Goal: Transaction & Acquisition: Purchase product/service

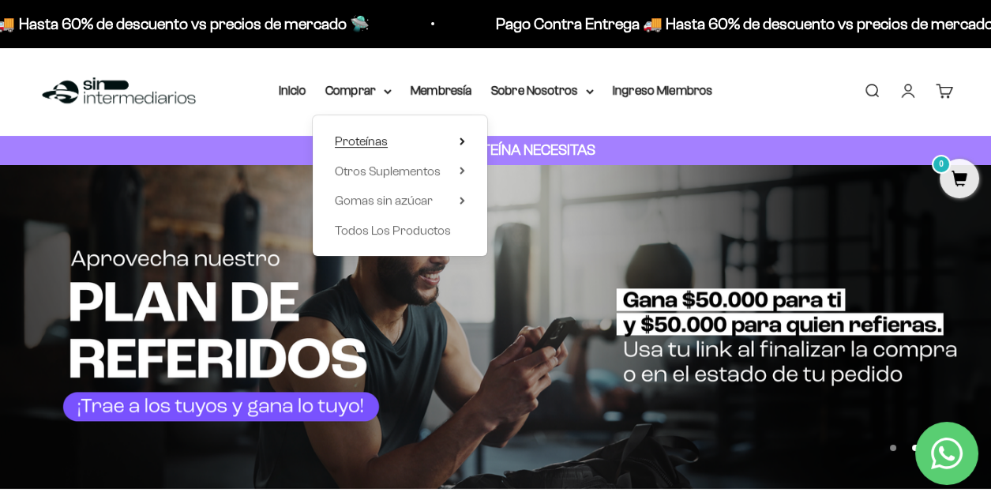
click at [369, 143] on span "Proteínas" at bounding box center [361, 140] width 53 height 13
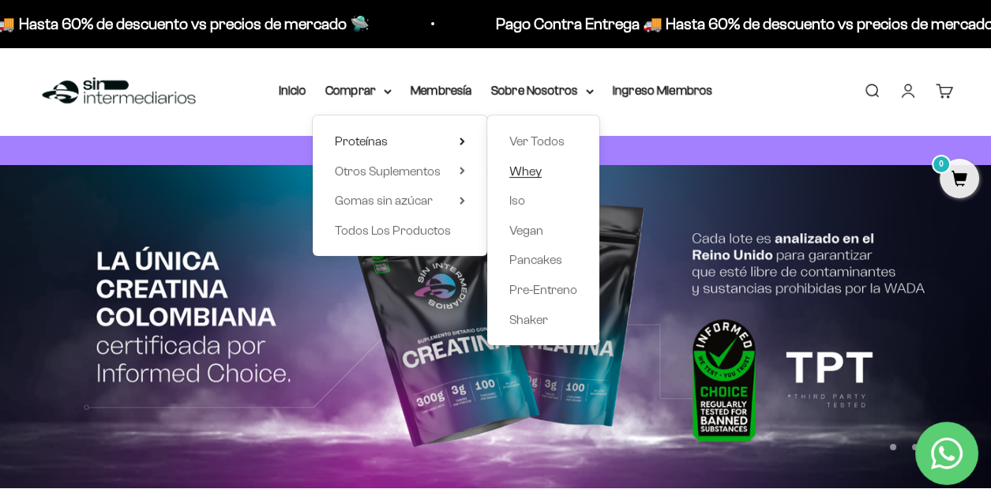
click at [530, 169] on span "Whey" at bounding box center [525, 170] width 32 height 13
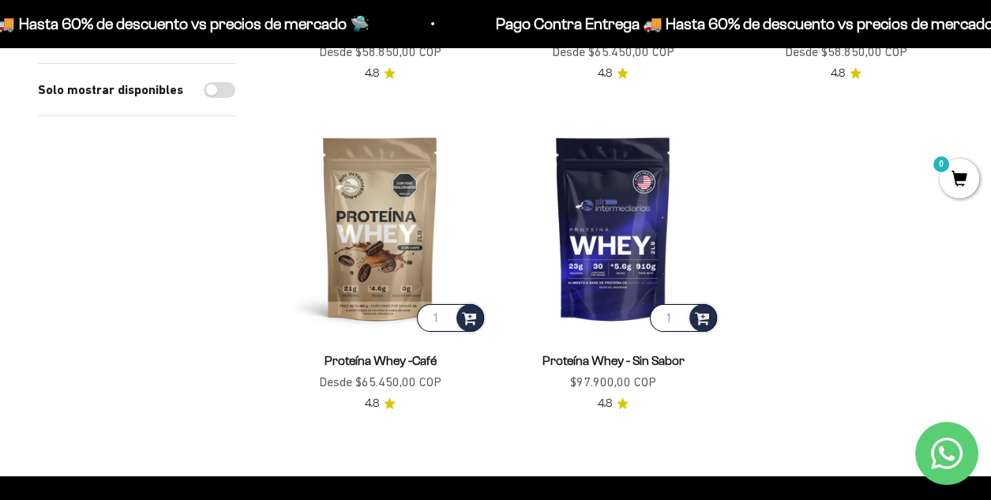
scroll to position [78, 0]
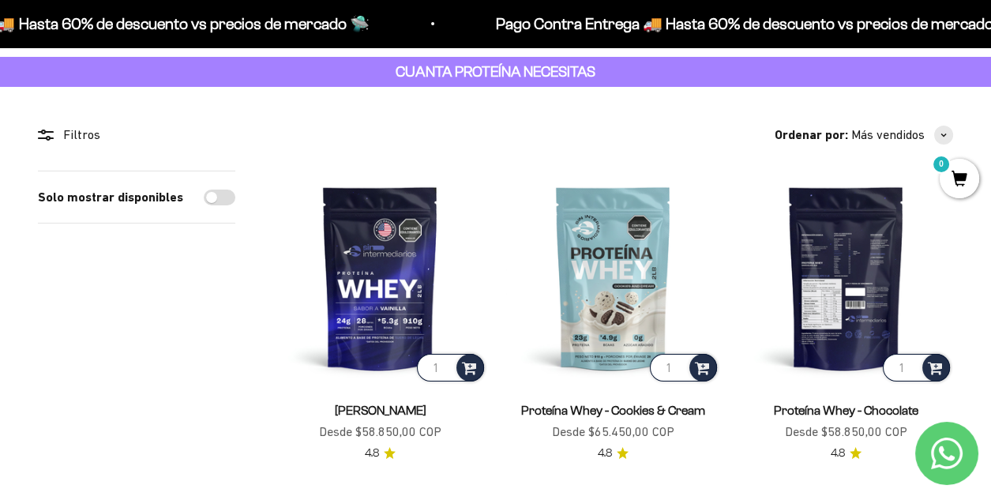
click at [844, 284] on img at bounding box center [846, 278] width 214 height 214
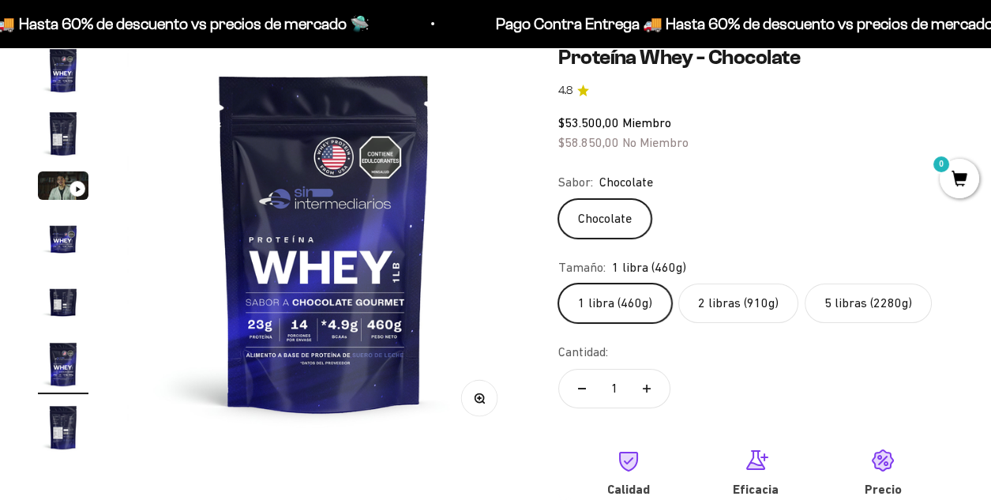
click at [891, 305] on label "5 libras (2280g)" at bounding box center [867, 302] width 127 height 39
click at [558, 283] on input "5 libras (2280g)" at bounding box center [557, 283] width 1 height 1
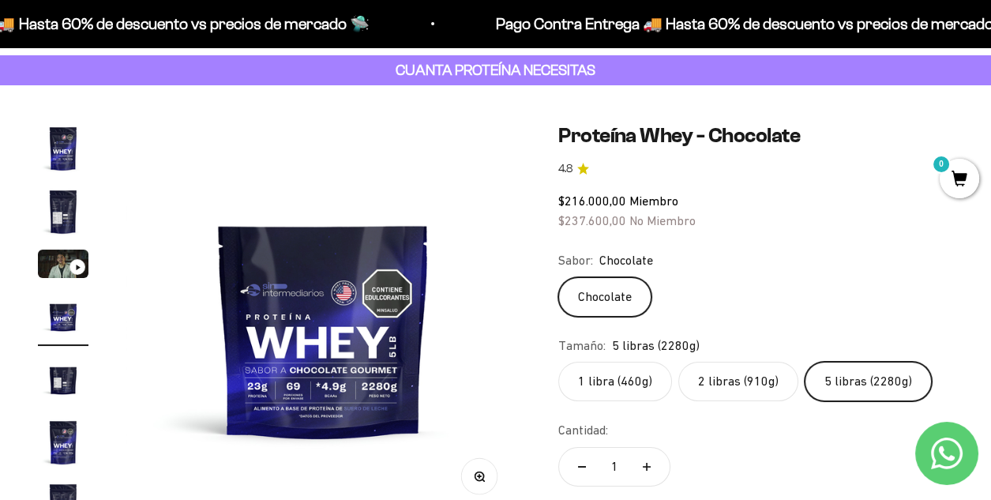
scroll to position [158, 0]
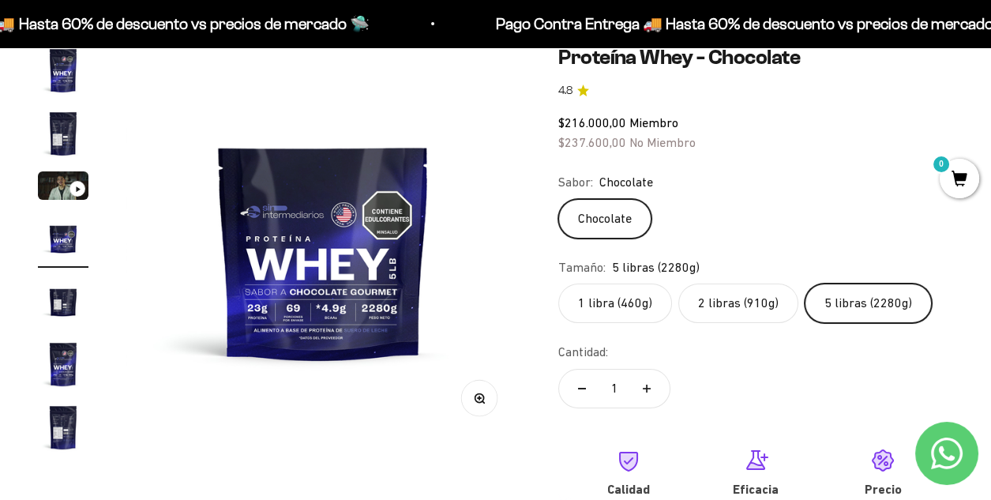
click at [63, 126] on img "Ir al artículo 2" at bounding box center [63, 133] width 51 height 51
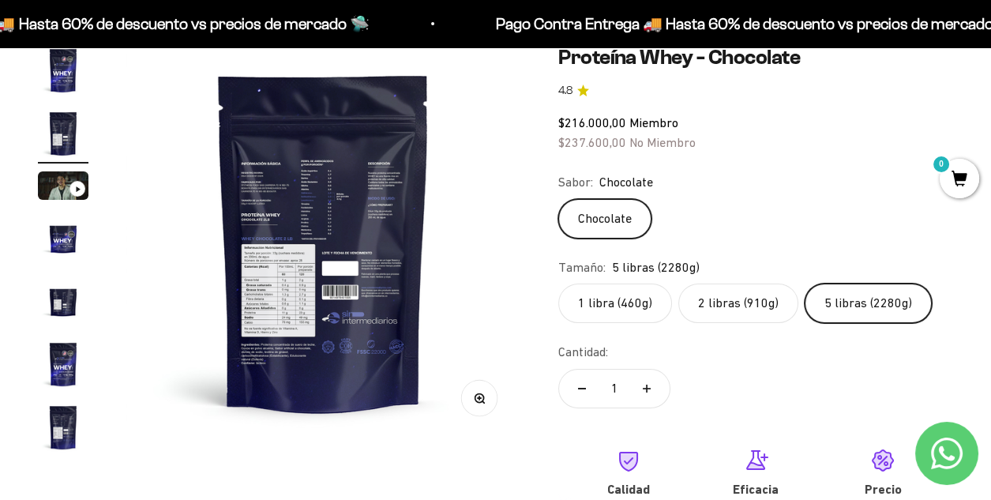
scroll to position [78, 0]
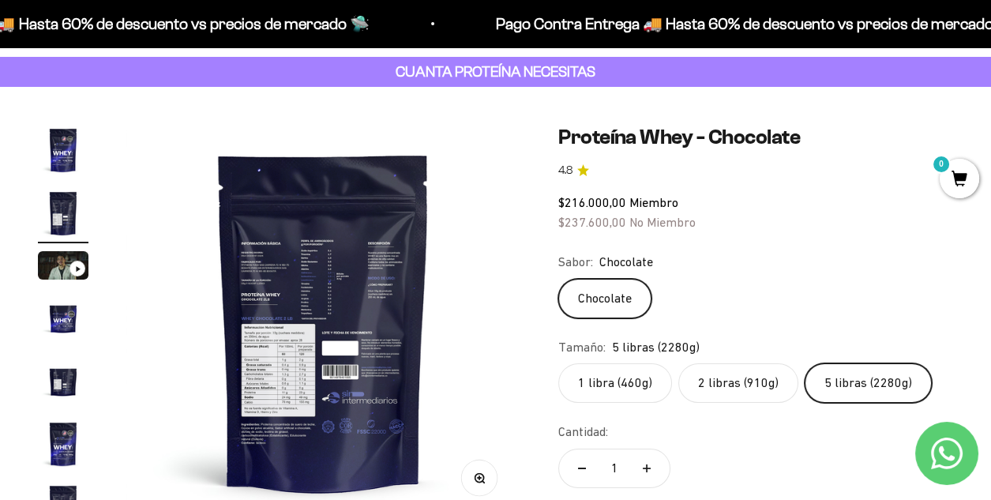
click at [345, 362] on img at bounding box center [323, 322] width 394 height 394
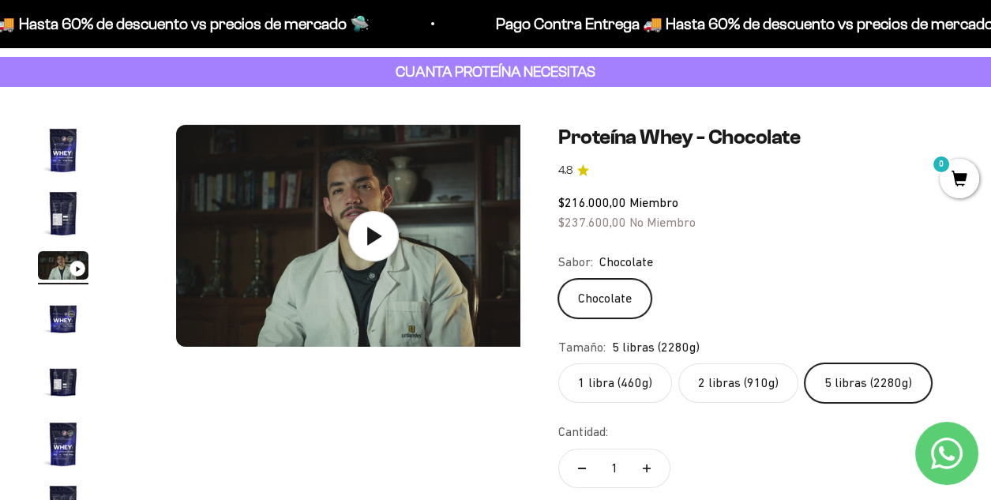
scroll to position [0, 807]
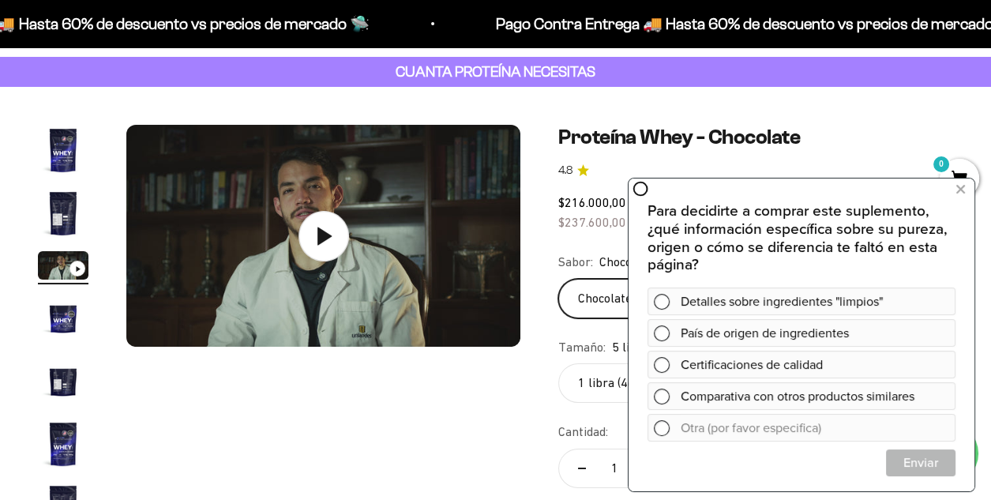
click at [59, 324] on img "Ir al artículo 4" at bounding box center [63, 317] width 51 height 51
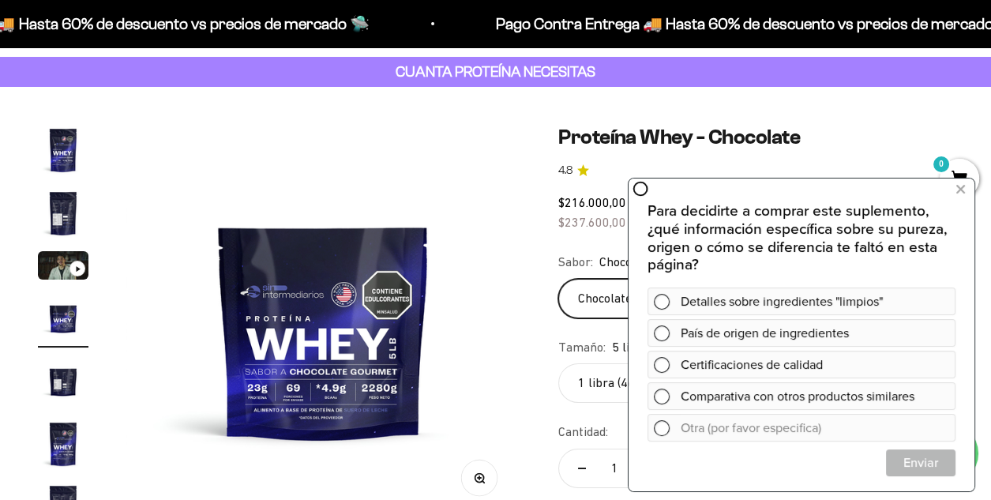
click at [64, 373] on img "Ir al artículo 5" at bounding box center [63, 380] width 51 height 51
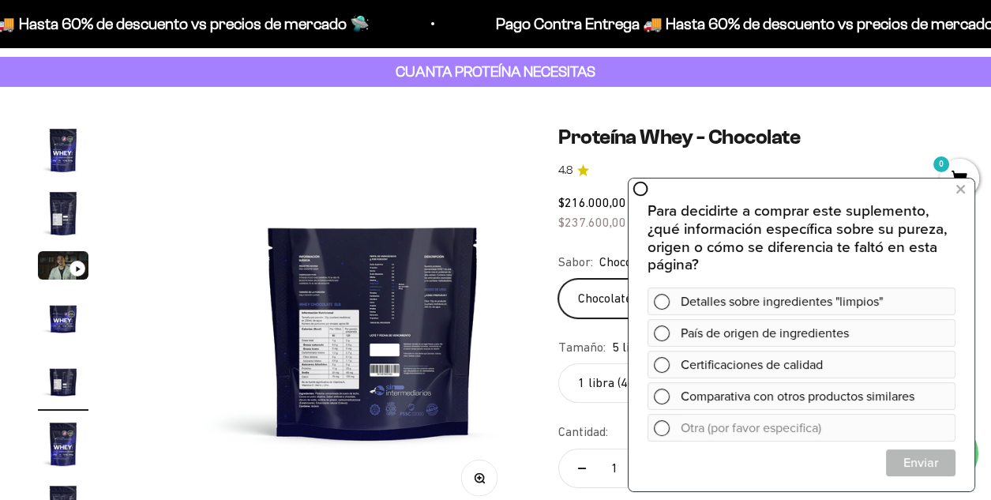
scroll to position [0, 1613]
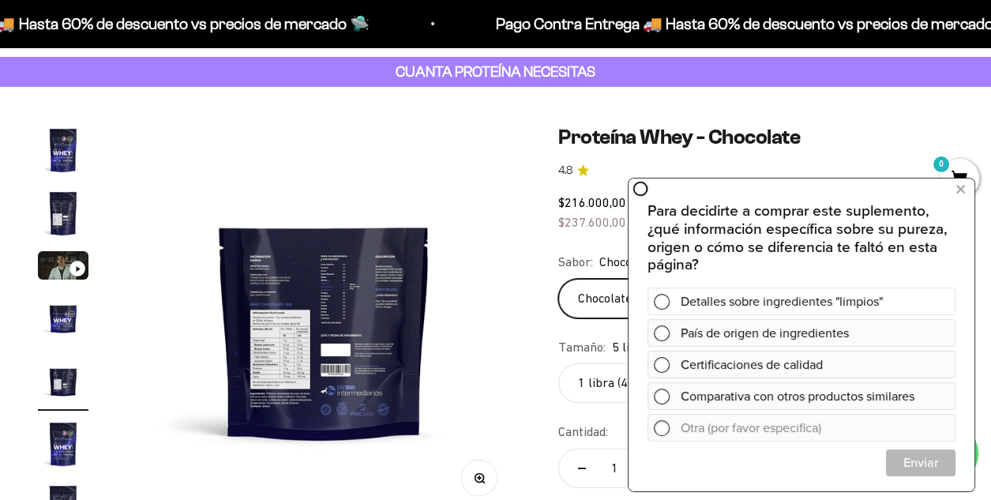
click at [843, 309] on div "Detalles sobre ingredientes "limpios"" at bounding box center [814, 301] width 268 height 28
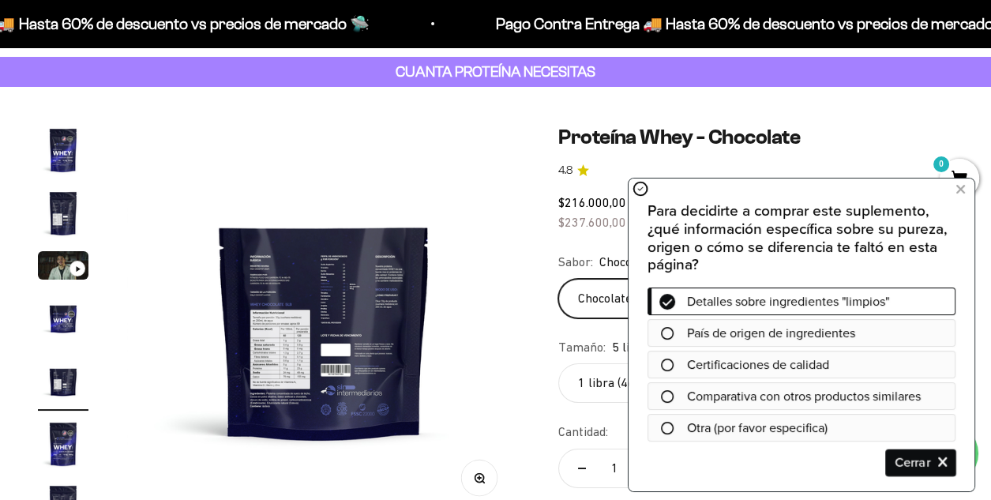
click at [929, 459] on span "Cerrar" at bounding box center [921, 462] width 68 height 28
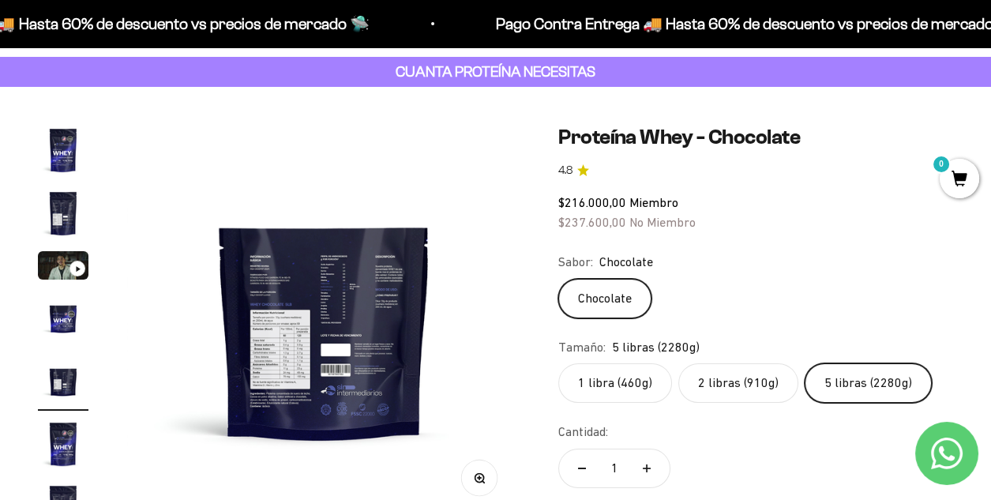
scroll to position [158, 0]
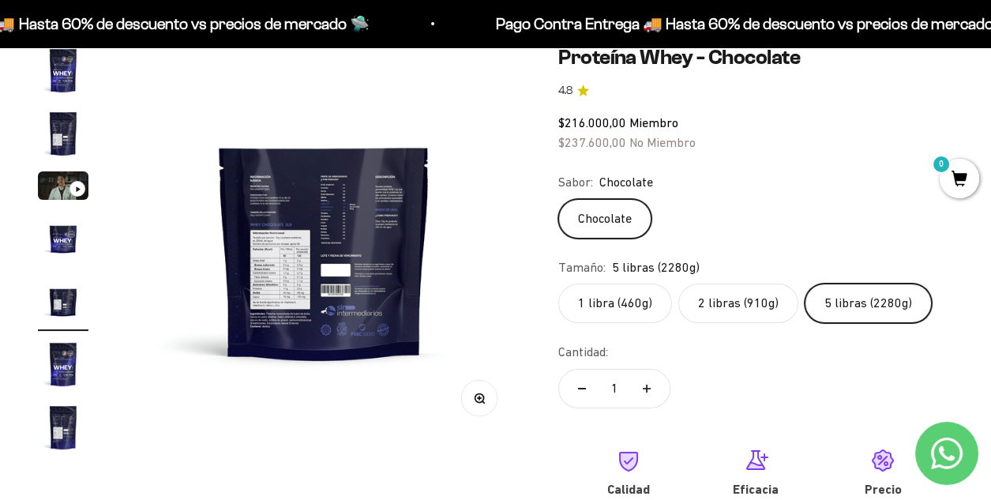
click at [479, 400] on icon "button" at bounding box center [479, 397] width 11 height 11
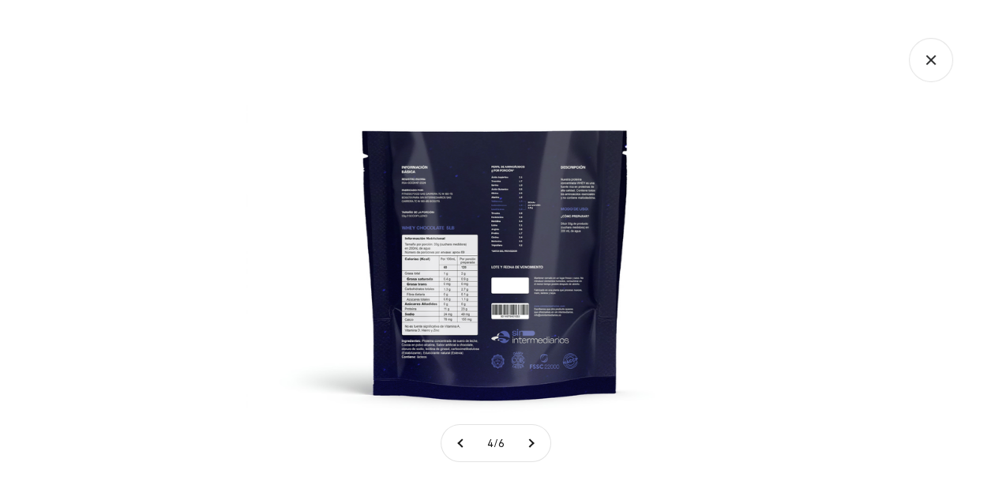
click at [515, 234] on img at bounding box center [496, 250] width 500 height 500
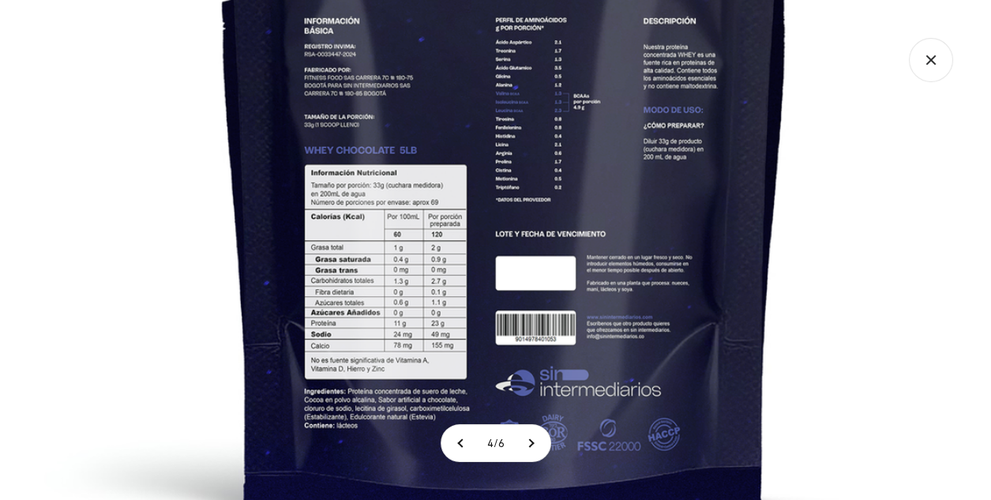
click at [488, 261] on img at bounding box center [505, 198] width 1066 height 1066
click at [814, 289] on img at bounding box center [505, 198] width 1066 height 1066
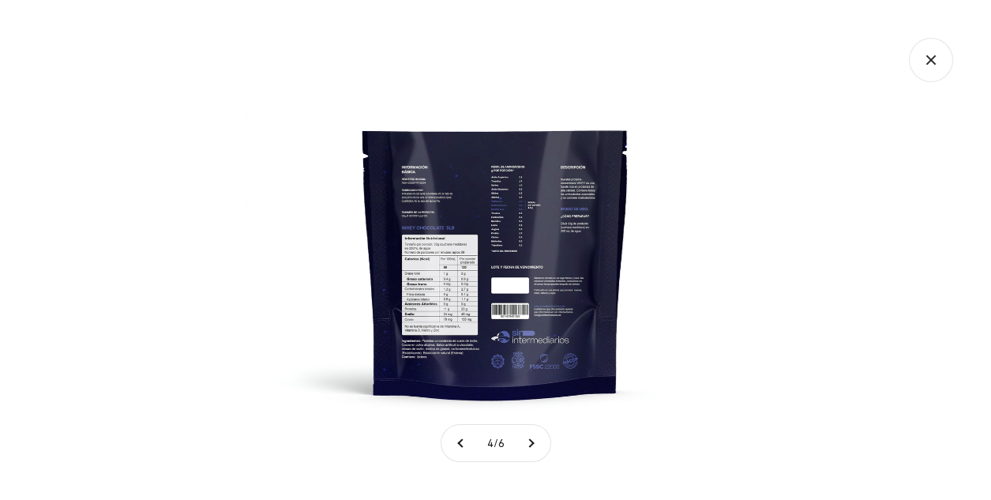
click at [947, 61] on icon "Cerrar galería" at bounding box center [931, 60] width 44 height 44
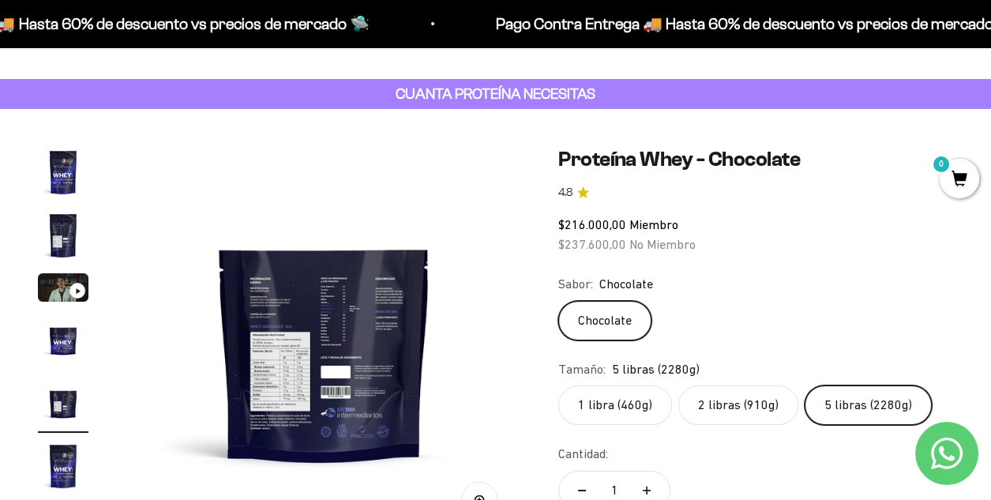
scroll to position [0, 0]
